Goal: Information Seeking & Learning: Learn about a topic

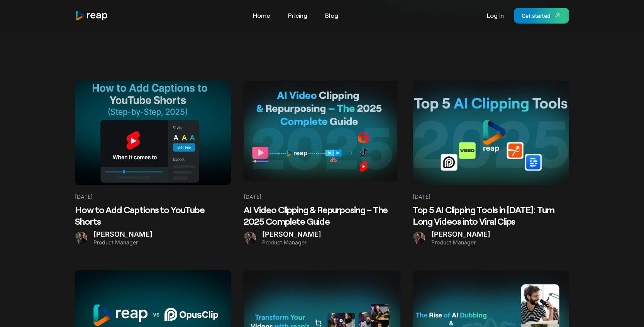
click at [304, 204] on Guide "August 22, 2025 AI Video Clipping & Repurposing – The 2025 Complete Guide Sam P…" at bounding box center [322, 163] width 156 height 165
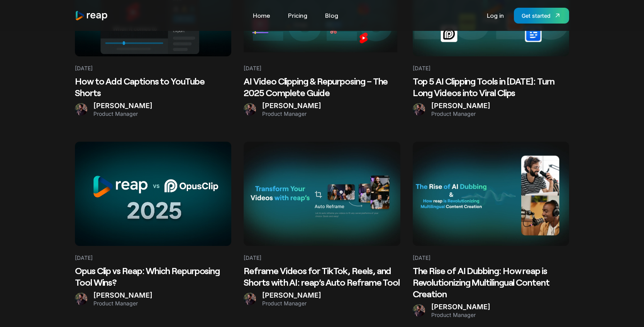
scroll to position [316, 0]
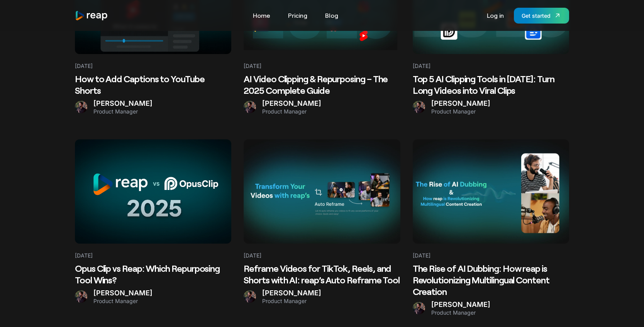
click at [341, 217] on Tool at bounding box center [322, 191] width 156 height 104
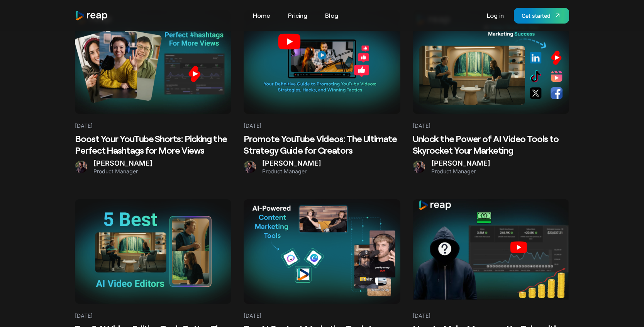
scroll to position [1118, 0]
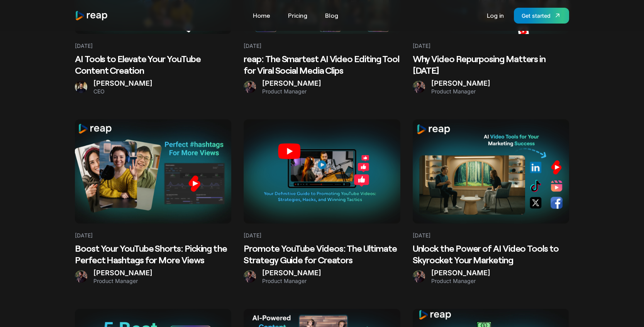
click at [194, 203] on Views at bounding box center [153, 171] width 156 height 104
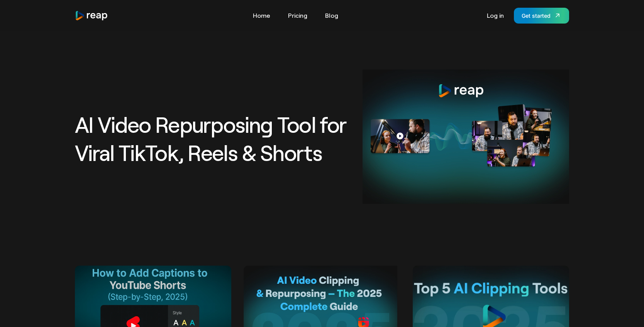
scroll to position [116, 0]
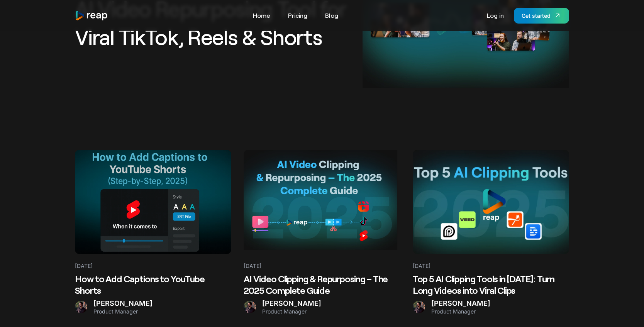
click at [467, 178] on Clips at bounding box center [491, 202] width 156 height 104
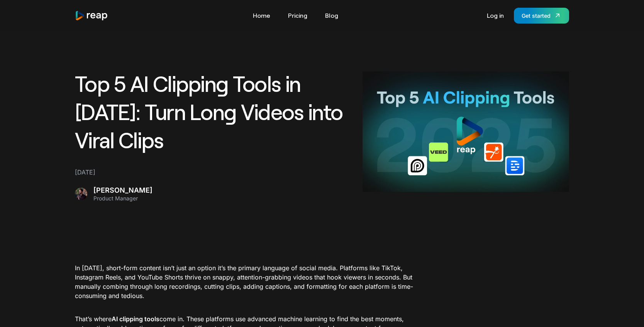
click at [93, 11] on img "home" at bounding box center [91, 15] width 33 height 10
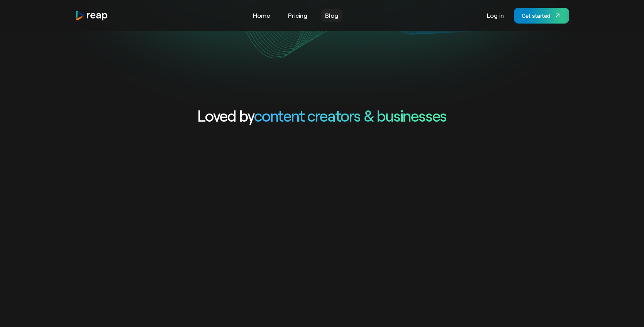
click at [329, 17] on link "Blog" at bounding box center [331, 15] width 21 height 12
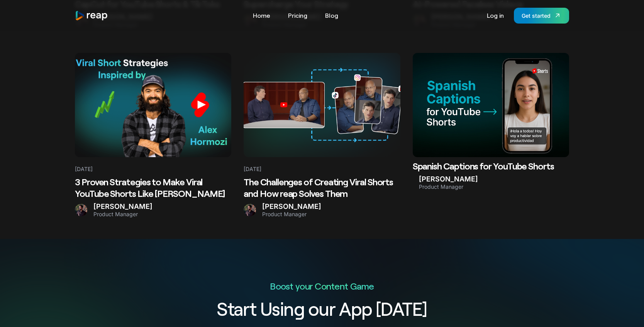
scroll to position [1558, 0]
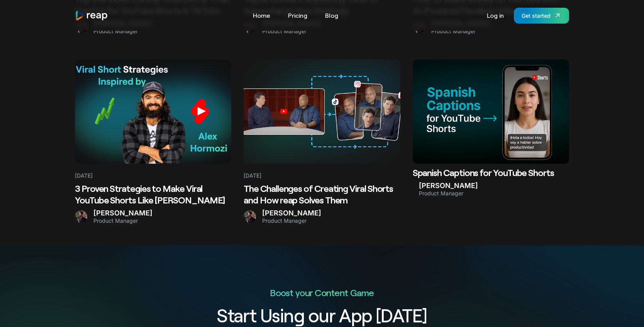
click at [469, 133] on at bounding box center [491, 111] width 156 height 104
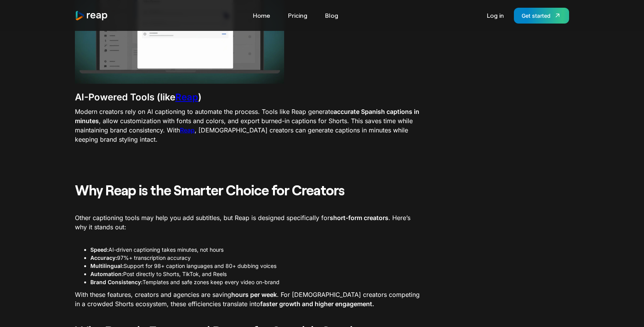
scroll to position [998, 0]
